Goal: Task Accomplishment & Management: Complete application form

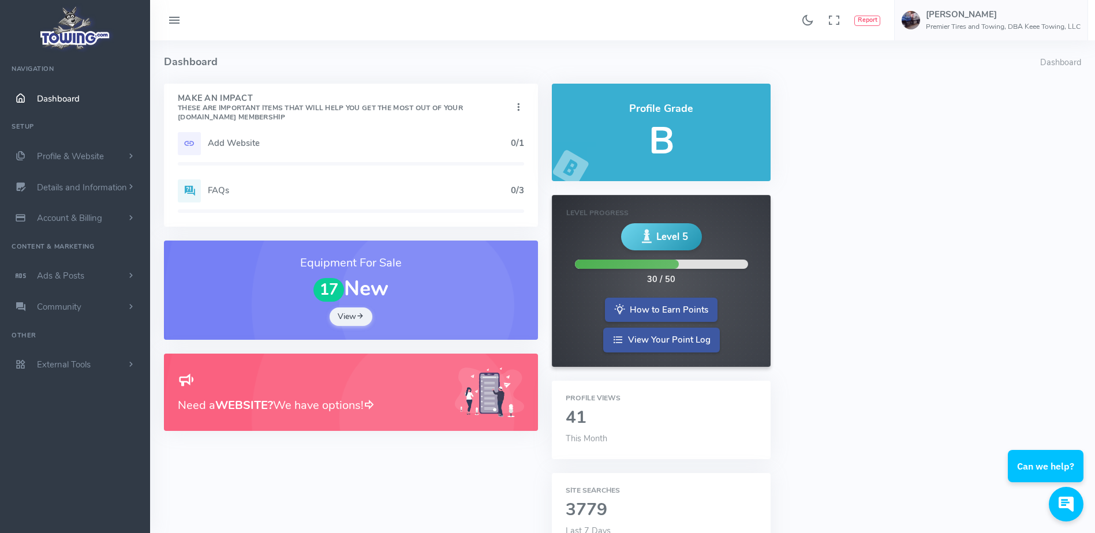
click at [261, 146] on h5 "Add Website" at bounding box center [359, 143] width 303 height 9
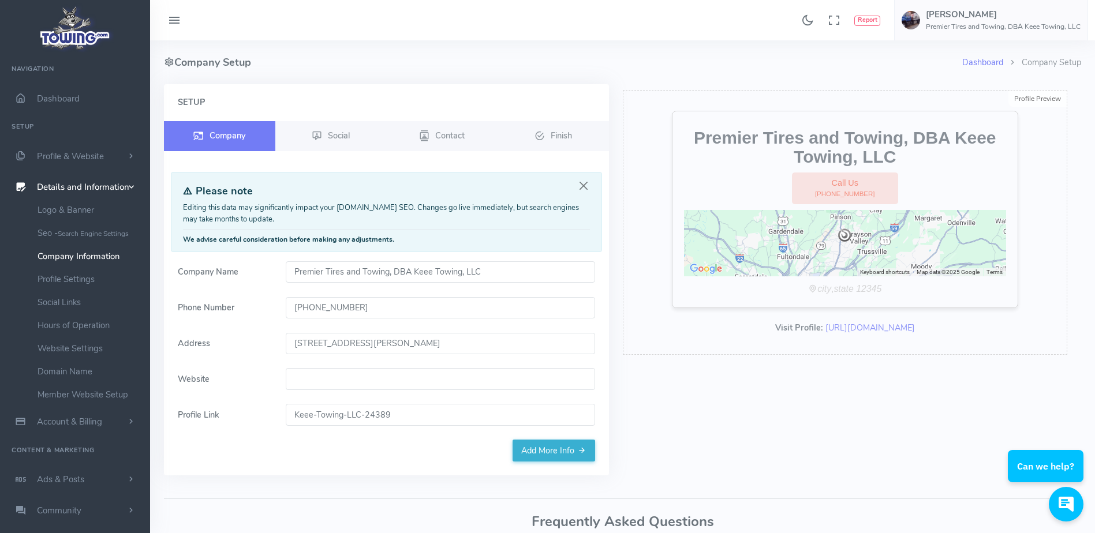
click at [307, 382] on input "Website" at bounding box center [440, 379] width 309 height 22
paste input "[DOMAIN_NAME]"
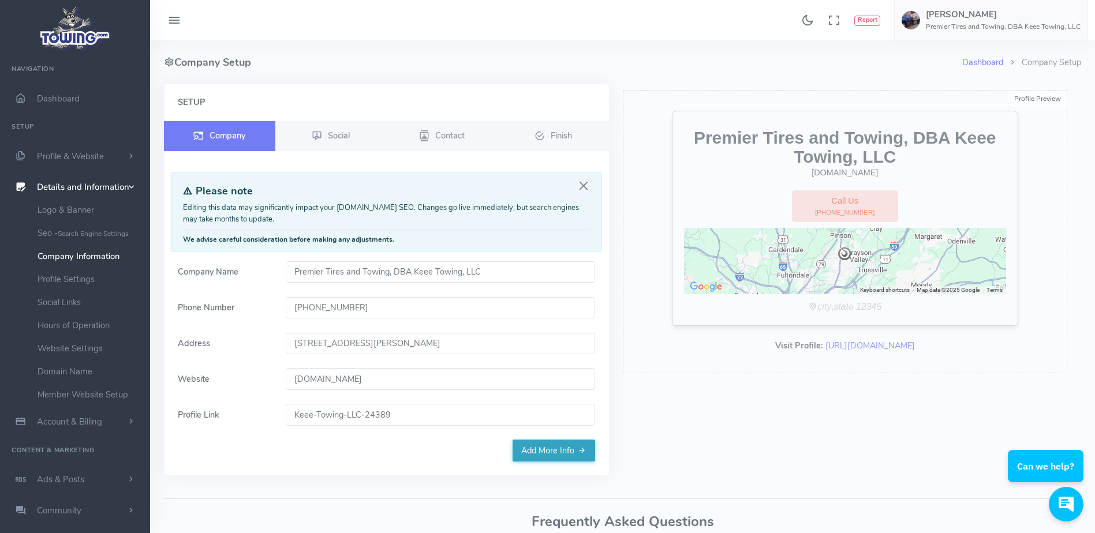
type input "[DOMAIN_NAME]"
click at [559, 461] on link "Add More Info" at bounding box center [554, 451] width 83 height 22
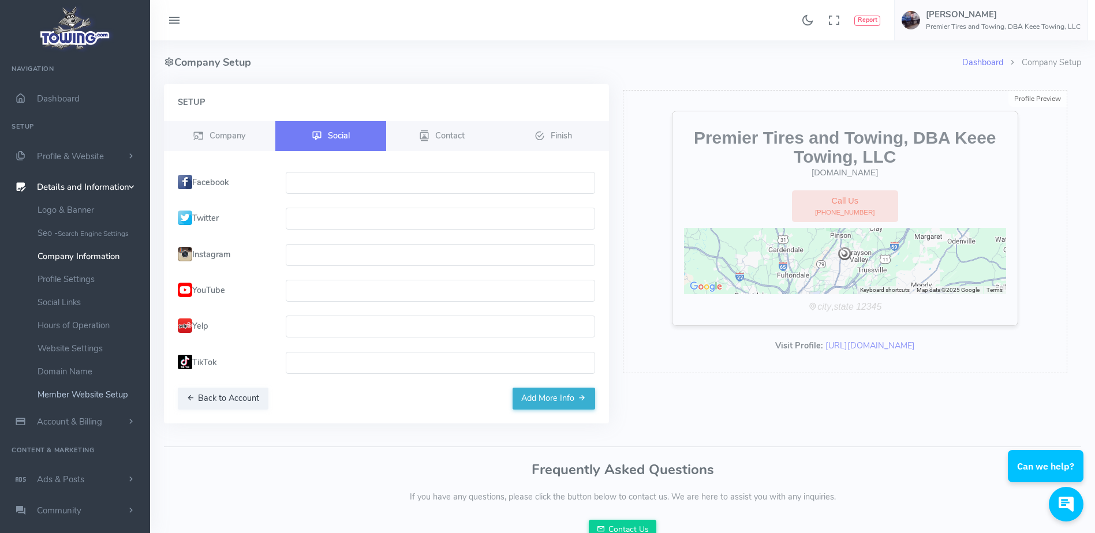
click at [98, 394] on link "Member Website Setup" at bounding box center [89, 394] width 121 height 23
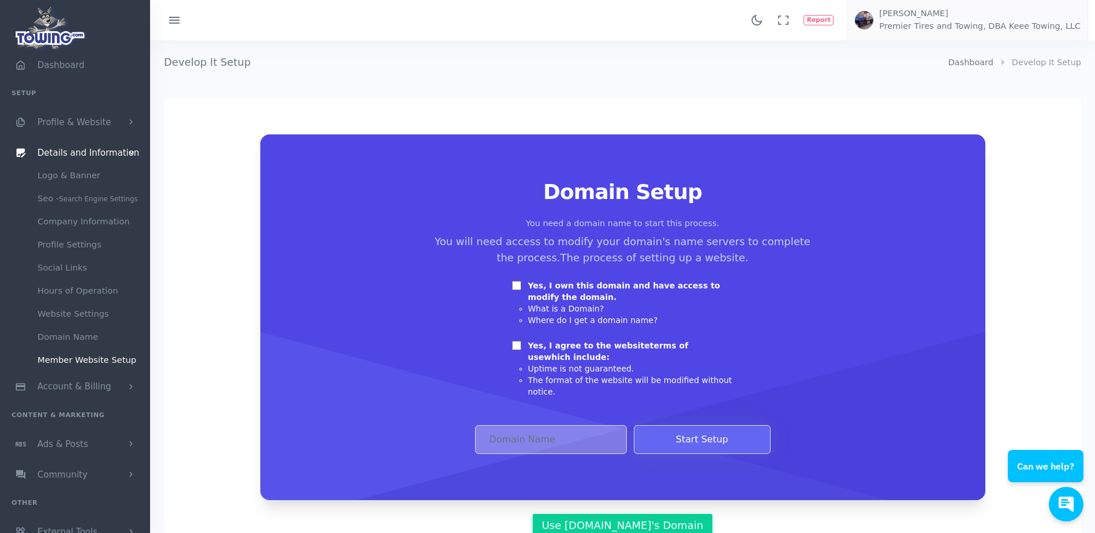
click at [514, 285] on input "Yes, I own this domain and have access to modify the domain." at bounding box center [516, 285] width 9 height 9
checkbox input "true"
click at [515, 346] on input "Yes, I agree to the website terms of use which include:" at bounding box center [516, 345] width 9 height 9
checkbox input "true"
click at [507, 427] on input "Domain Address" at bounding box center [551, 439] width 152 height 29
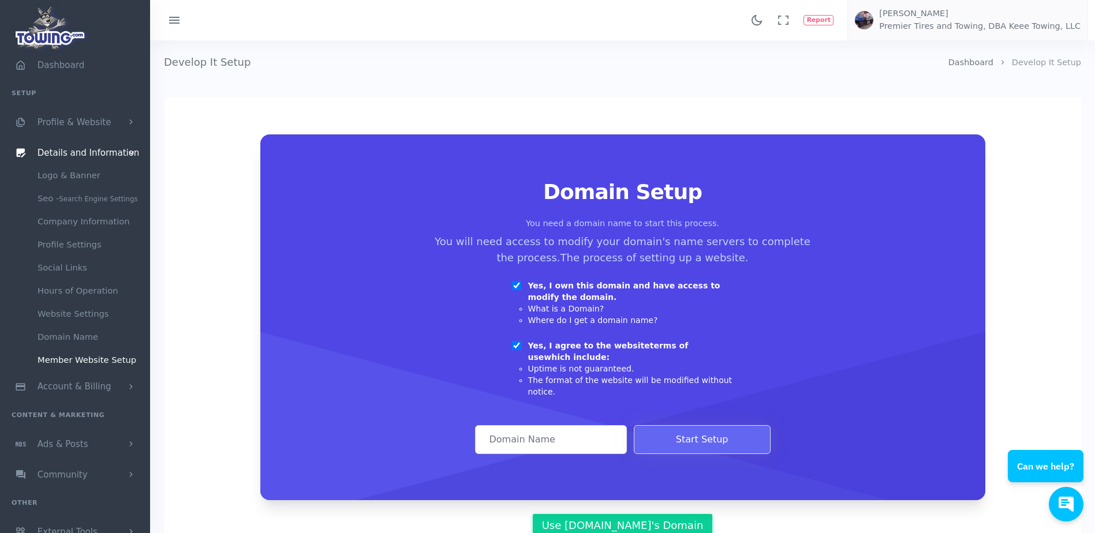
paste input "premiertiresandtowing.com"
type input "premiertiresandtowing.com"
click at [674, 430] on button "Start Setup" at bounding box center [702, 439] width 137 height 29
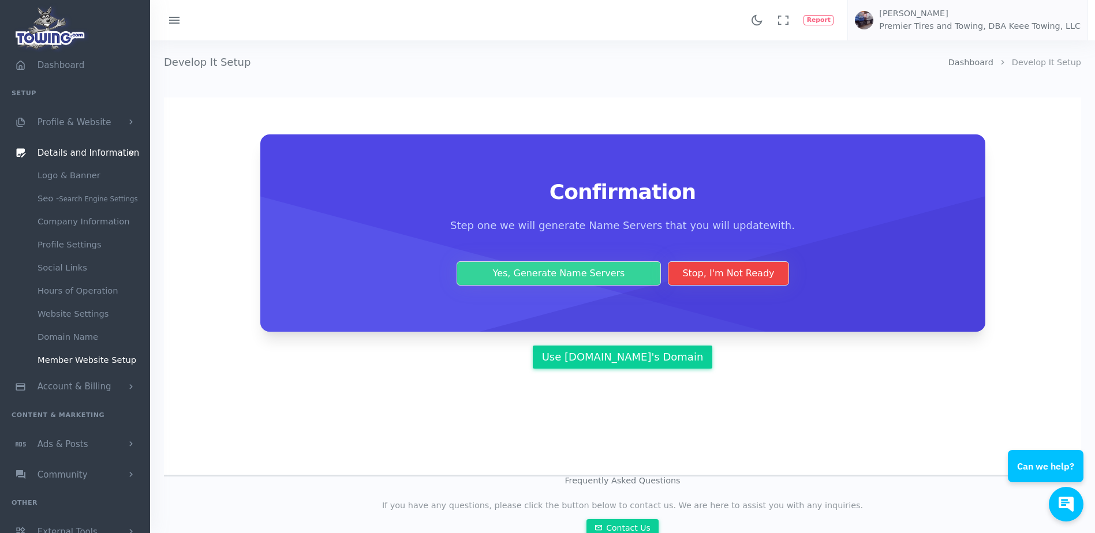
click at [583, 269] on button "Yes, Generate Name Servers" at bounding box center [559, 273] width 205 height 24
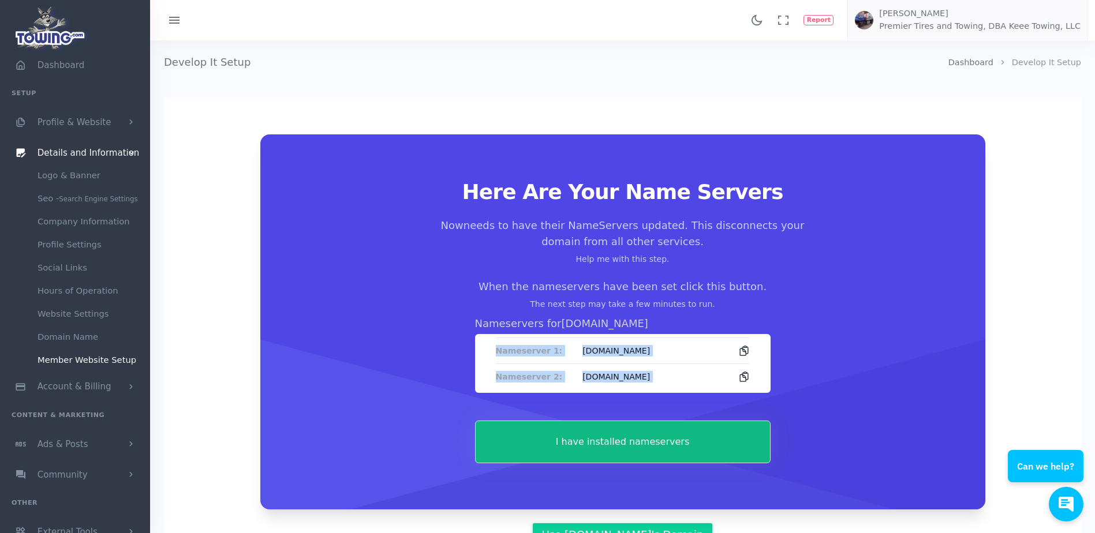
drag, startPoint x: 491, startPoint y: 348, endPoint x: 761, endPoint y: 381, distance: 272.7
click at [761, 381] on div "Nameserver 1: ns1-08.azure-dns.com Nameserver 2: ns2-08.azure-dns.net" at bounding box center [623, 363] width 296 height 59
copy div "Nameserver 1: ns1-08.azure-dns.com Nameserver 2: ns2-08.azure-dns.net"
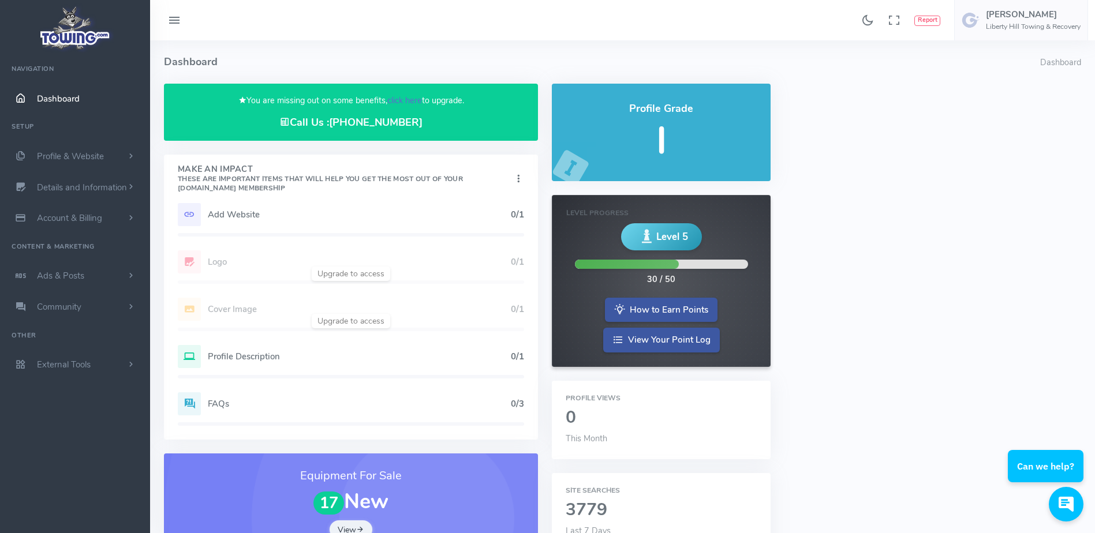
click at [403, 100] on link "click here" at bounding box center [404, 101] width 35 height 12
